Goal: Task Accomplishment & Management: Manage account settings

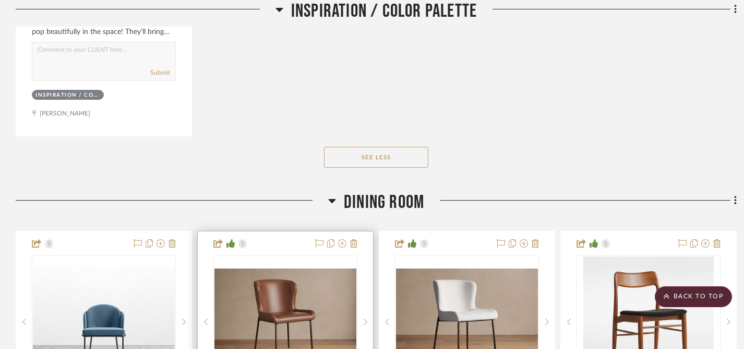
scroll to position [1188, 0]
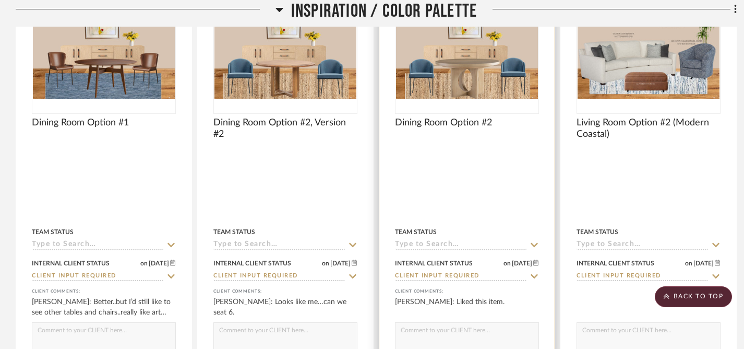
scroll to position [216, 0]
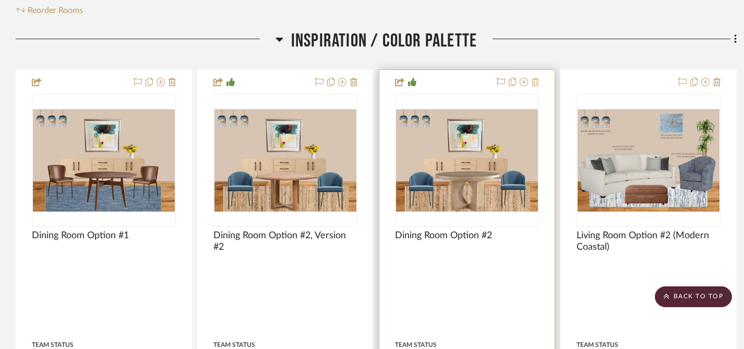
click at [537, 84] on icon at bounding box center [535, 82] width 7 height 8
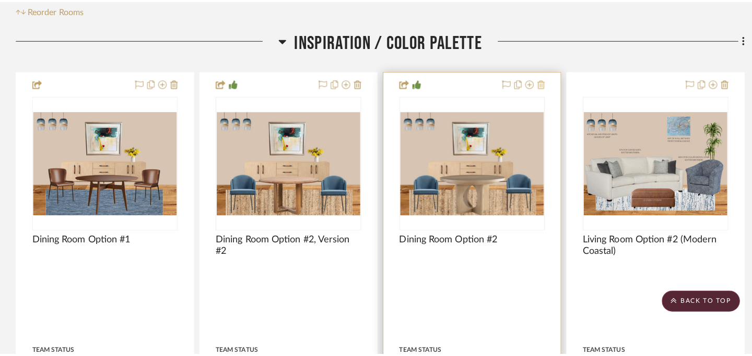
scroll to position [0, 0]
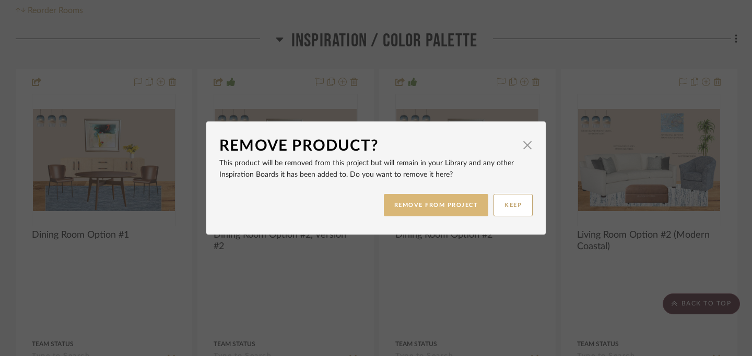
click at [428, 203] on button "REMOVE FROM PROJECT" at bounding box center [436, 205] width 105 height 22
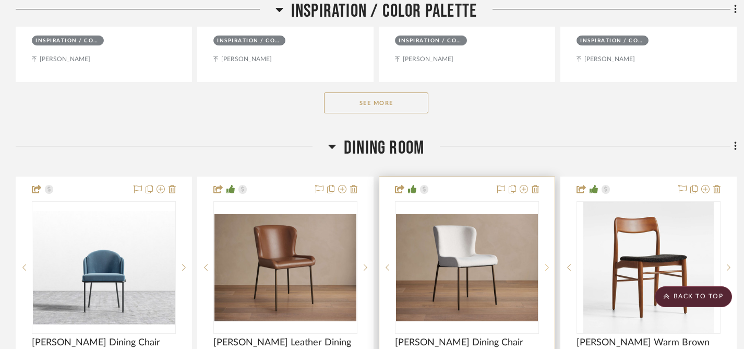
scroll to position [665, 0]
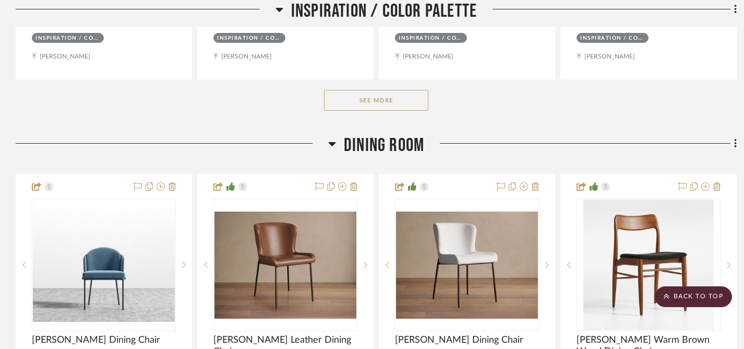
click at [376, 100] on button "See More" at bounding box center [376, 100] width 104 height 21
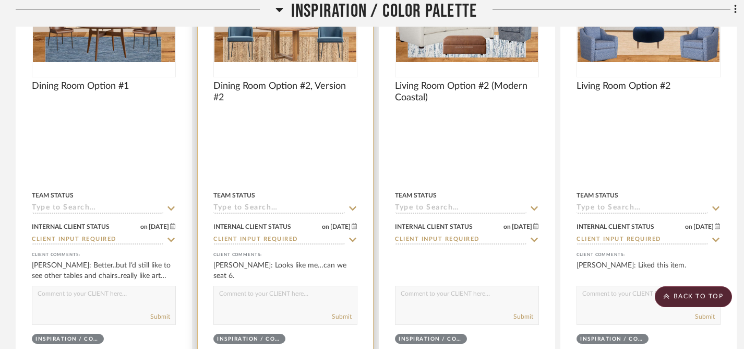
scroll to position [388, 0]
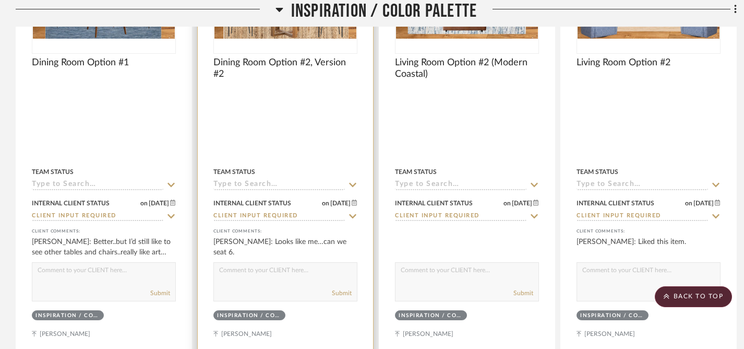
click at [279, 274] on textarea at bounding box center [285, 273] width 143 height 20
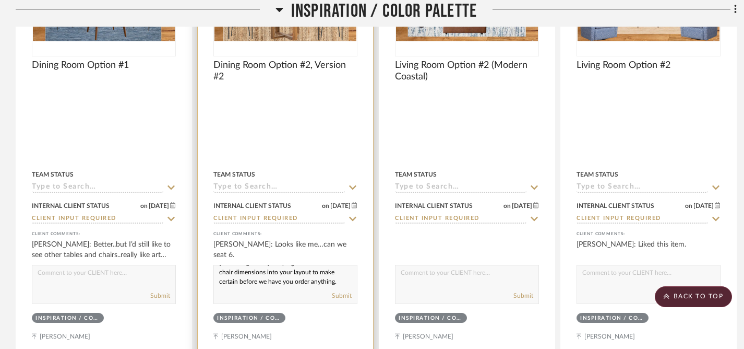
scroll to position [0, 0]
click at [219, 273] on textarea "Natalie will plug the actual table & chair dimensions into your layout to make …" at bounding box center [285, 275] width 143 height 20
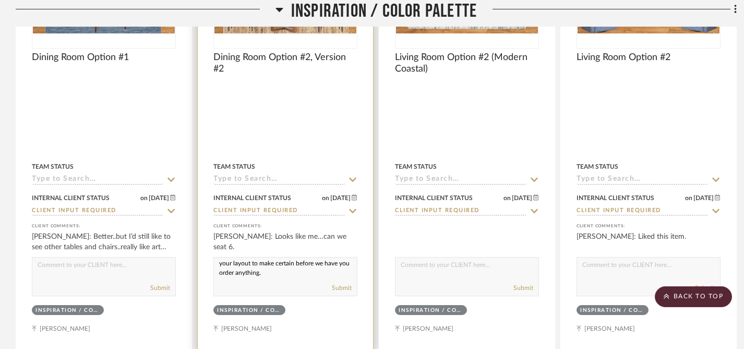
scroll to position [21, 0]
type textarea "Great, I'm glad you like it! [PERSON_NAME] will plug the actual table & chair d…"
click at [338, 287] on button "Submit" at bounding box center [342, 287] width 20 height 9
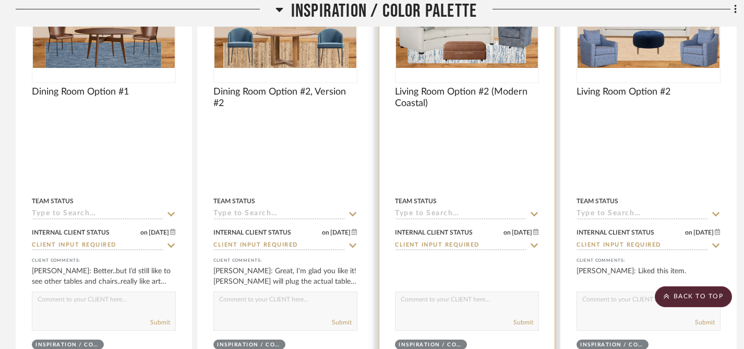
scroll to position [364, 0]
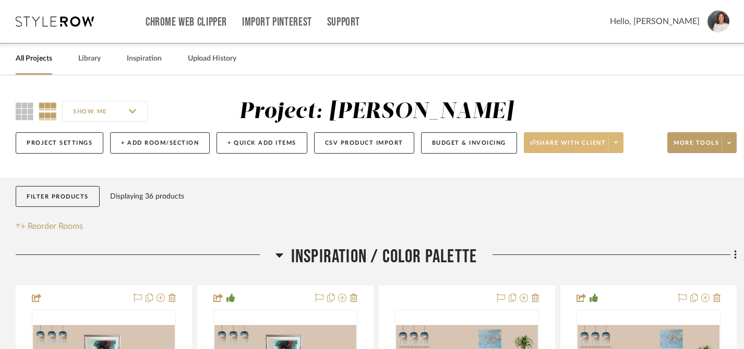
click at [565, 145] on span "Share with client" at bounding box center [568, 147] width 76 height 16
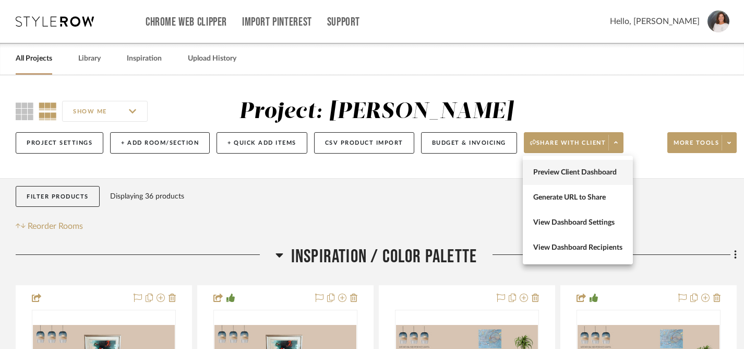
click at [552, 169] on span "Preview Client Dashboard" at bounding box center [577, 172] width 89 height 9
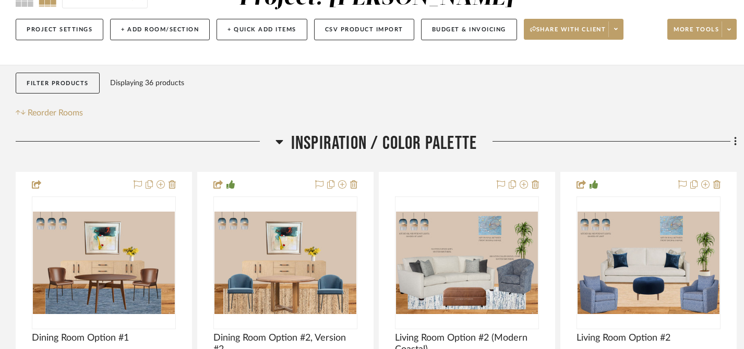
scroll to position [187, 0]
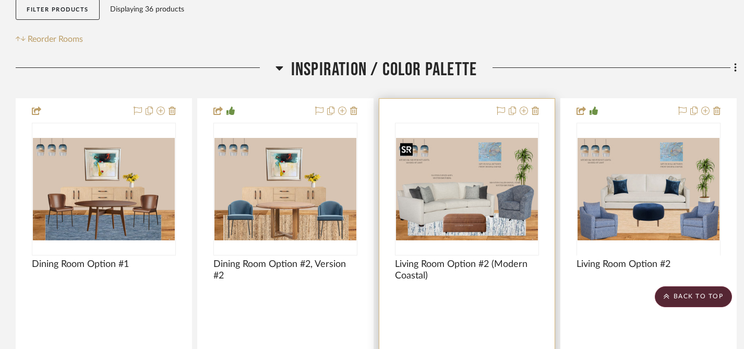
click at [471, 195] on img "0" at bounding box center [467, 189] width 142 height 102
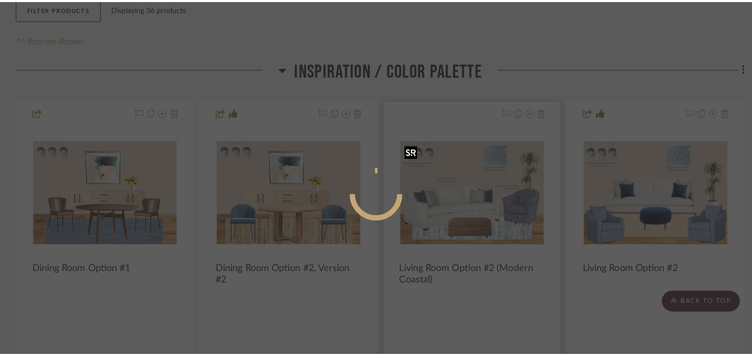
scroll to position [0, 0]
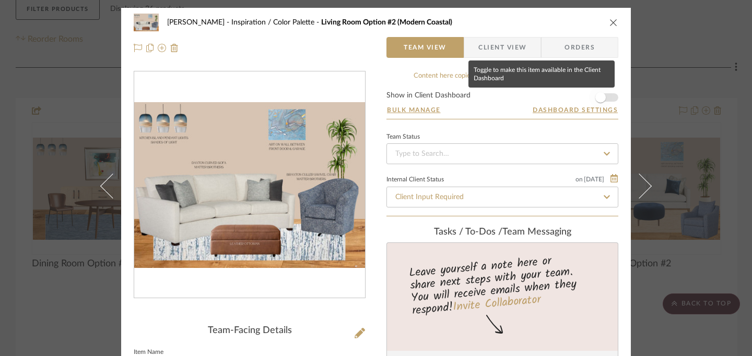
click at [600, 101] on span "button" at bounding box center [600, 97] width 10 height 10
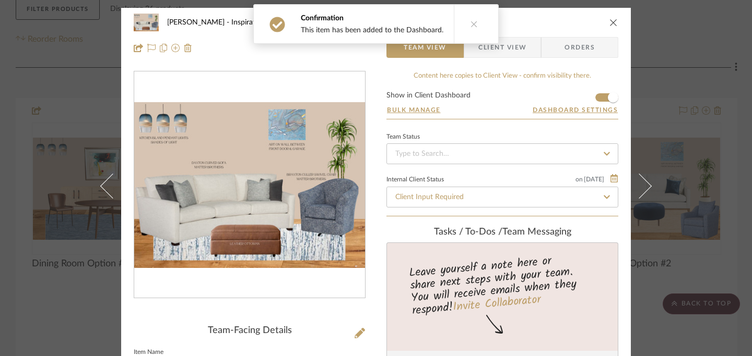
click at [609, 20] on icon "close" at bounding box center [613, 22] width 8 height 8
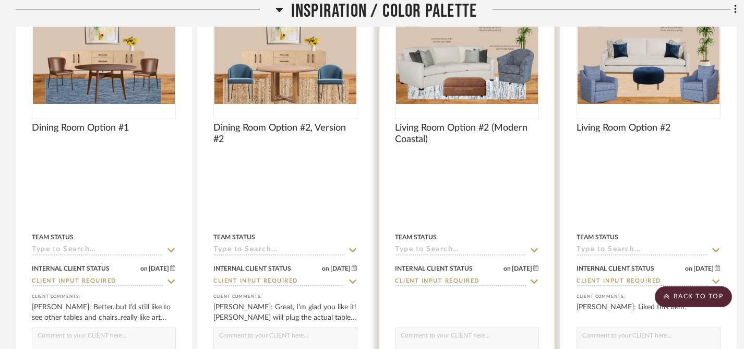
scroll to position [304, 0]
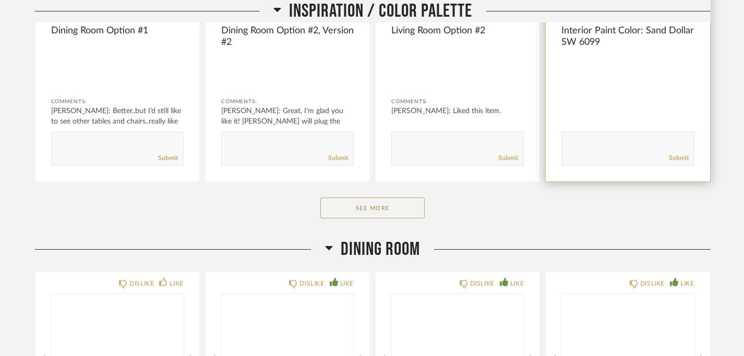
scroll to position [329, 0]
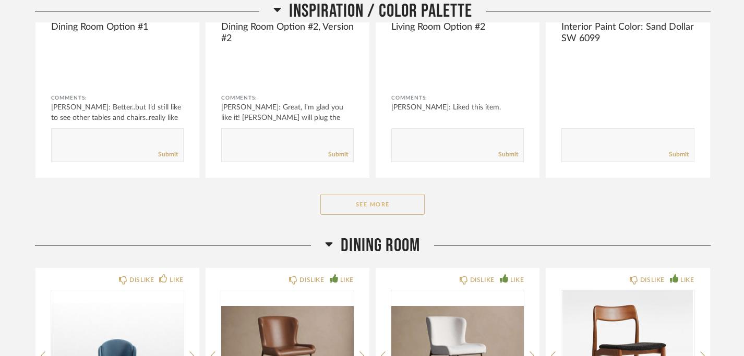
click at [394, 206] on button "See More" at bounding box center [372, 204] width 104 height 21
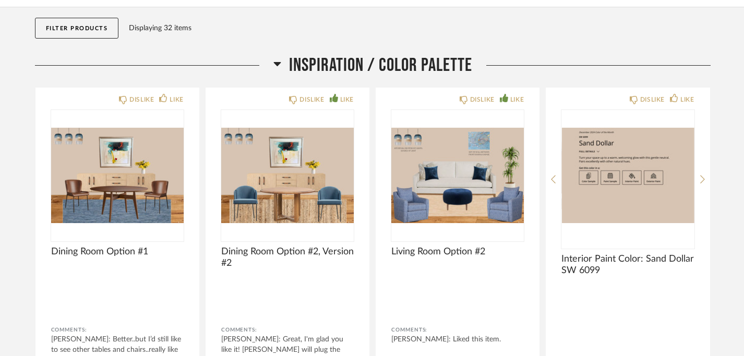
scroll to position [0, 0]
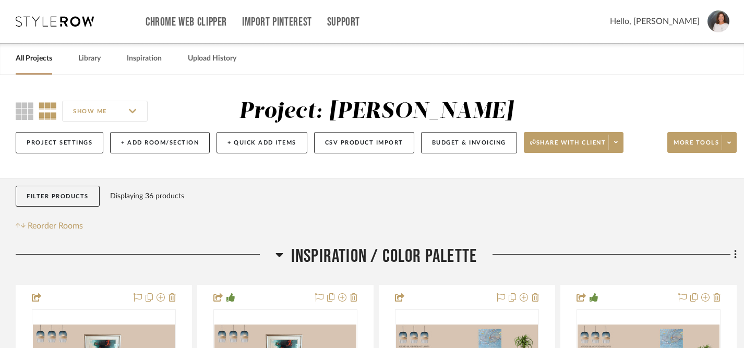
click at [46, 58] on link "All Projects" at bounding box center [34, 59] width 37 height 14
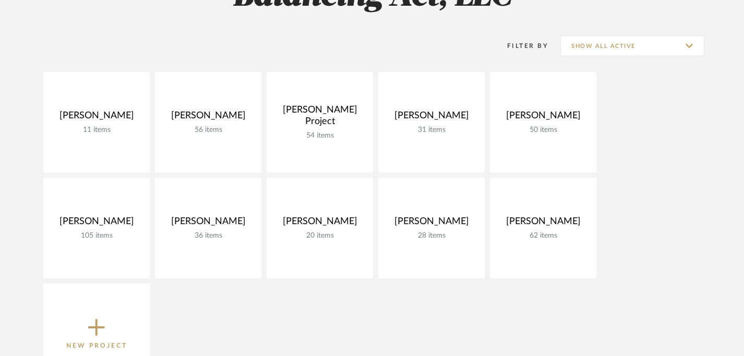
scroll to position [126, 0]
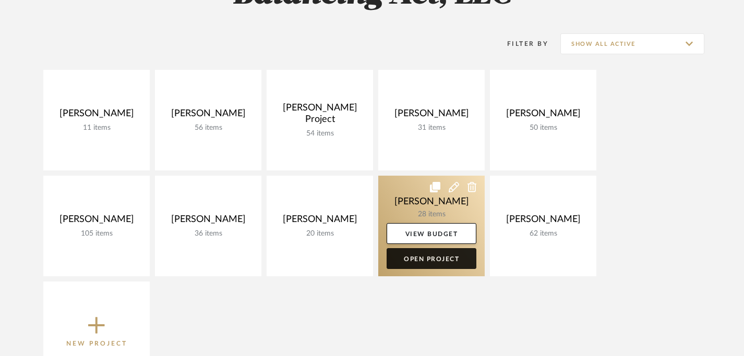
click at [434, 255] on link "Open Project" at bounding box center [432, 258] width 90 height 21
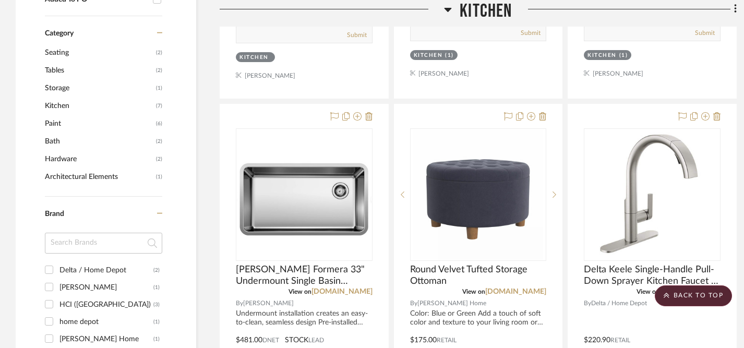
scroll to position [784, 0]
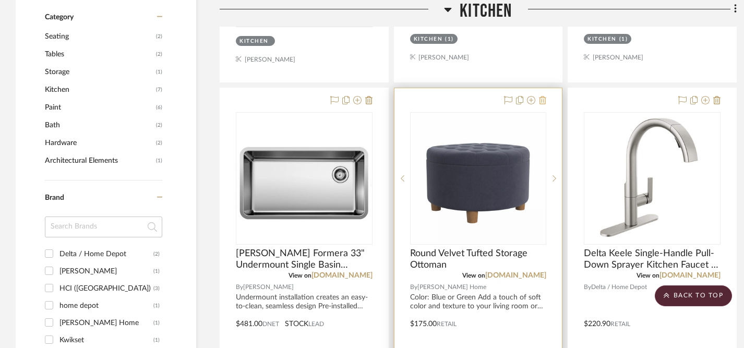
click at [542, 101] on icon at bounding box center [542, 100] width 7 height 8
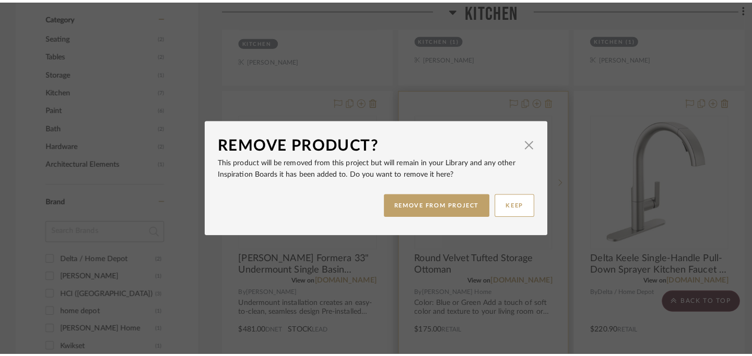
scroll to position [0, 0]
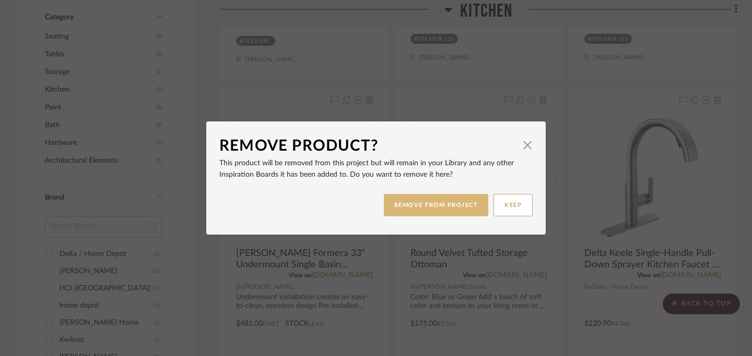
click at [444, 206] on button "REMOVE FROM PROJECT" at bounding box center [436, 205] width 105 height 22
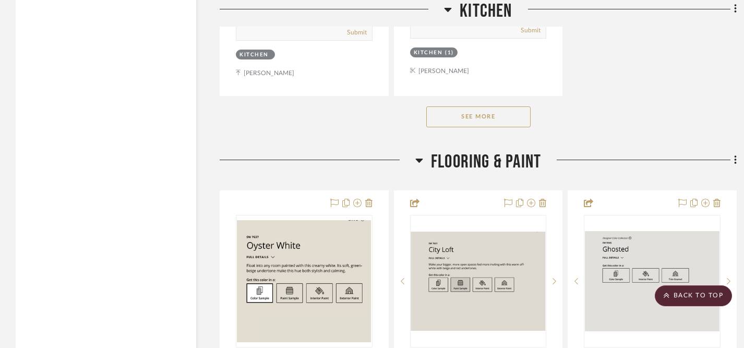
scroll to position [1699, 0]
click at [482, 109] on button "See More" at bounding box center [478, 116] width 104 height 21
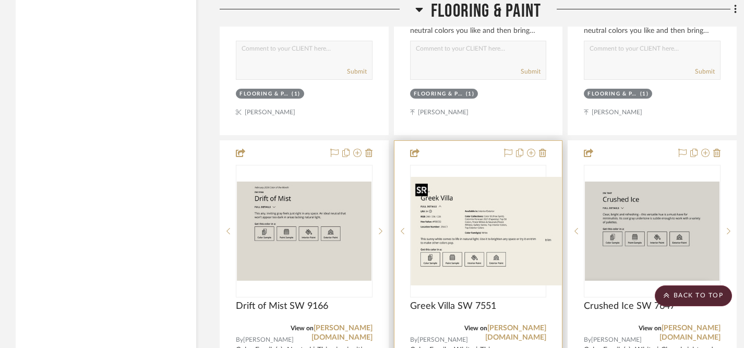
scroll to position [2677, 0]
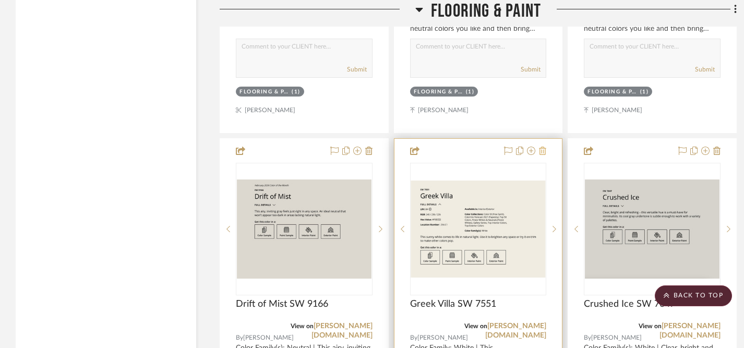
click at [545, 148] on icon at bounding box center [542, 151] width 7 height 8
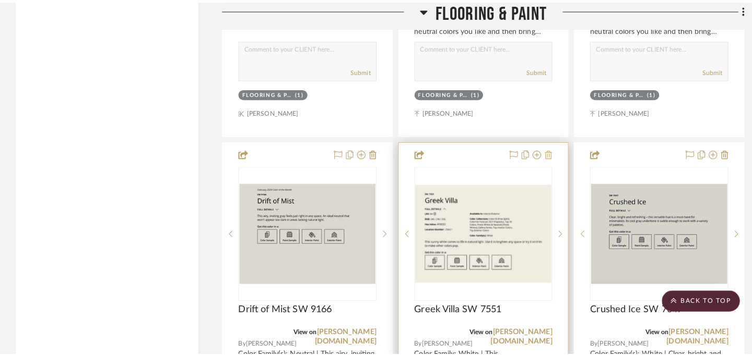
scroll to position [0, 0]
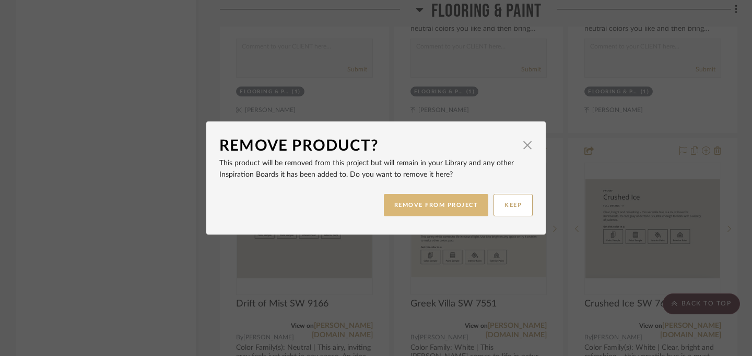
click at [439, 208] on button "REMOVE FROM PROJECT" at bounding box center [436, 205] width 105 height 22
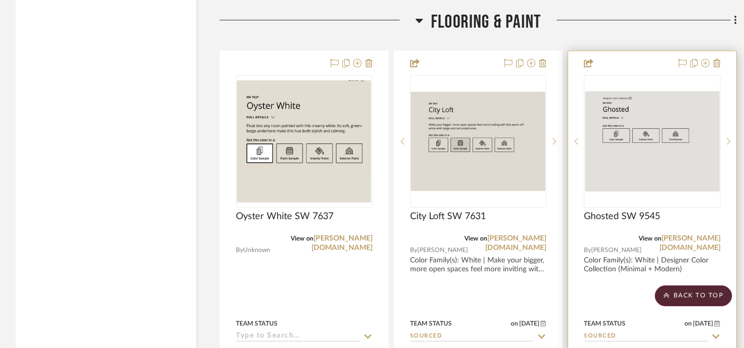
scroll to position [2298, 0]
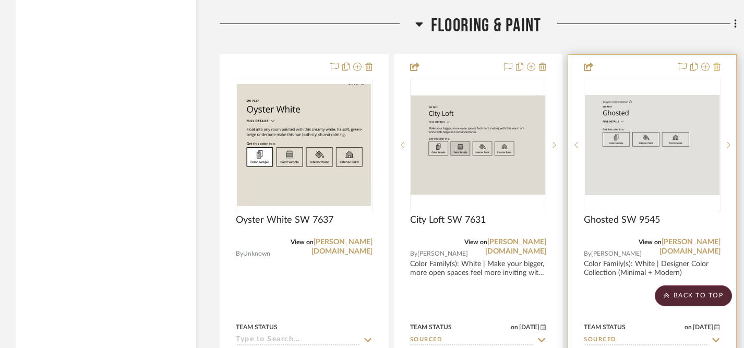
click at [718, 66] on icon at bounding box center [716, 67] width 7 height 8
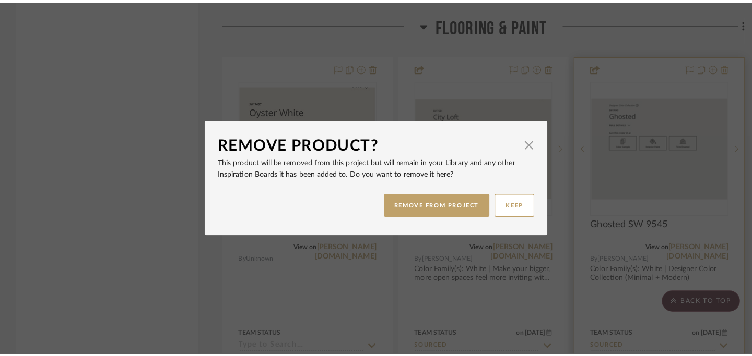
scroll to position [0, 0]
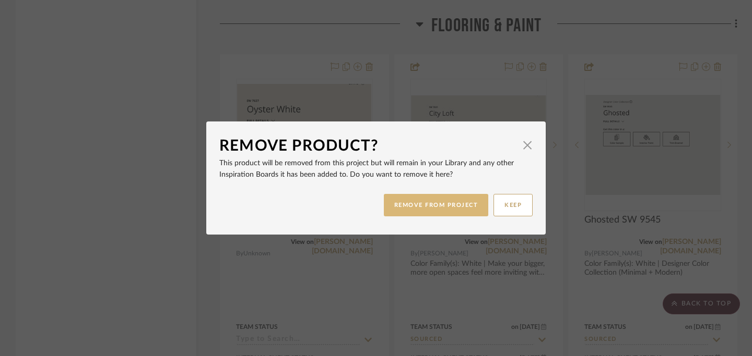
click at [424, 208] on button "REMOVE FROM PROJECT" at bounding box center [436, 205] width 105 height 22
